Goal: Task Accomplishment & Management: Manage account settings

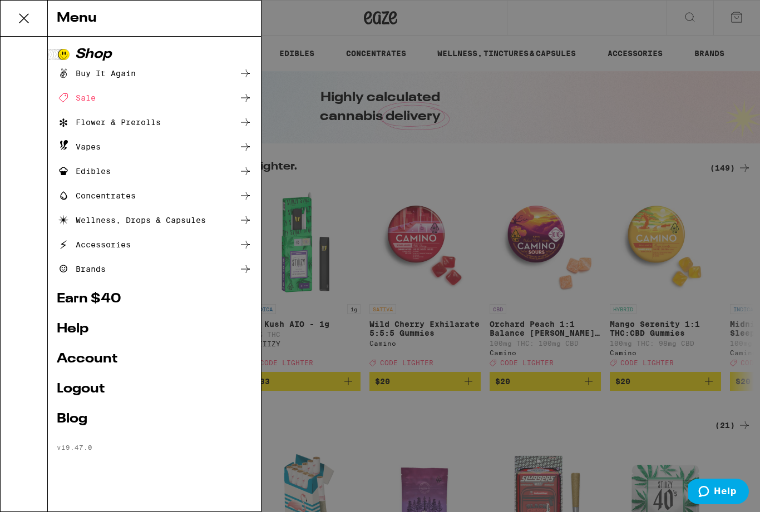
click at [76, 390] on link "Logout" at bounding box center [154, 389] width 195 height 13
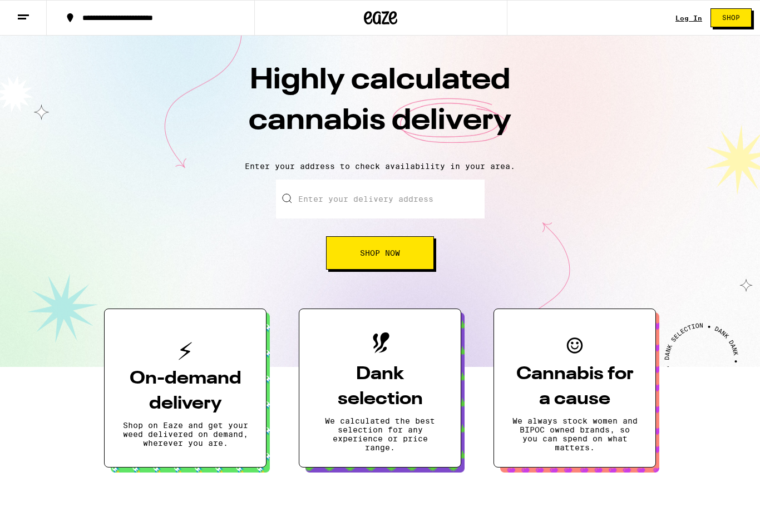
click at [685, 21] on div "Log In" at bounding box center [688, 17] width 27 height 7
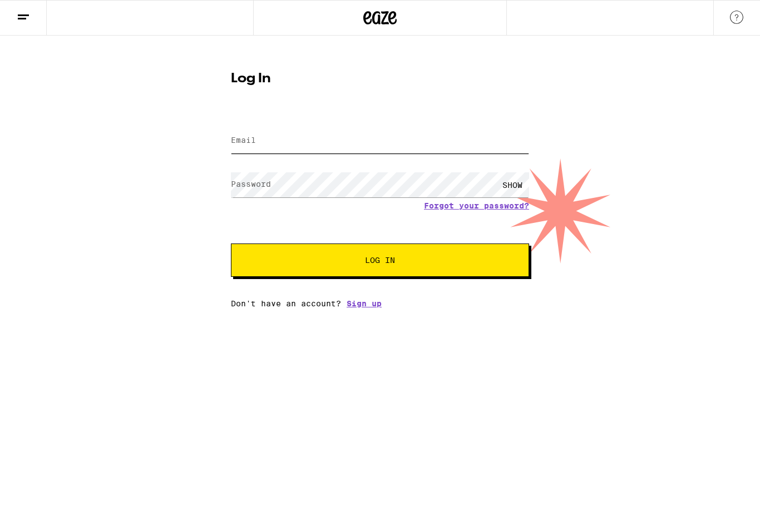
click at [360, 136] on input "Email" at bounding box center [380, 140] width 298 height 25
type input "[EMAIL_ADDRESS][PERSON_NAME][DOMAIN_NAME]"
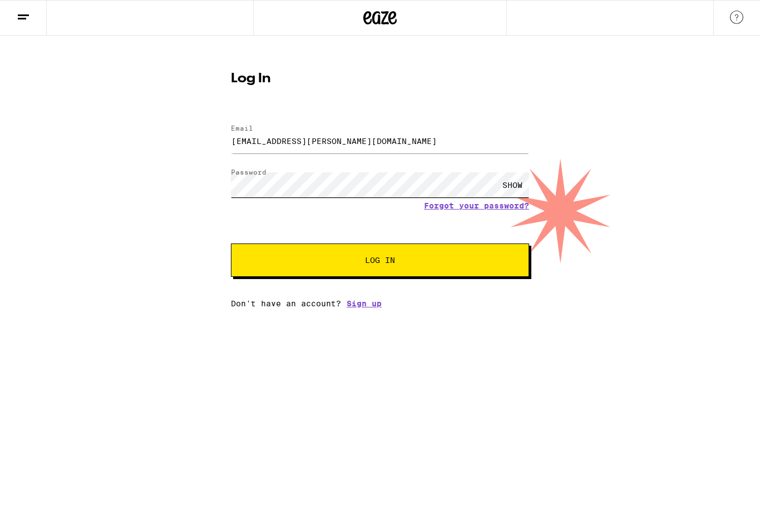
click at [380, 262] on button "Log In" at bounding box center [380, 260] width 298 height 33
